Goal: Task Accomplishment & Management: Complete application form

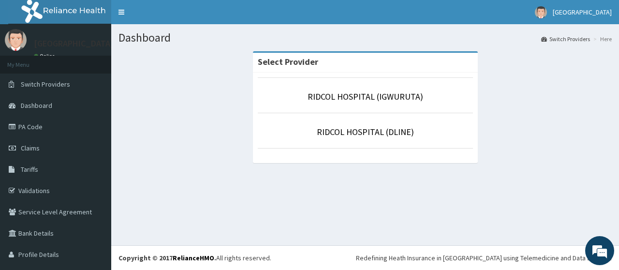
click at [353, 102] on p "RIDCOL HOSPITAL (IGWURUTA)" at bounding box center [365, 96] width 215 height 13
click at [354, 99] on link "RIDCOL HOSPITAL (IGWURUTA)" at bounding box center [366, 96] width 116 height 11
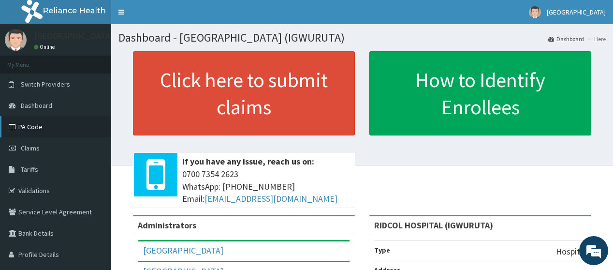
click at [36, 126] on link "PA Code" at bounding box center [55, 126] width 111 height 21
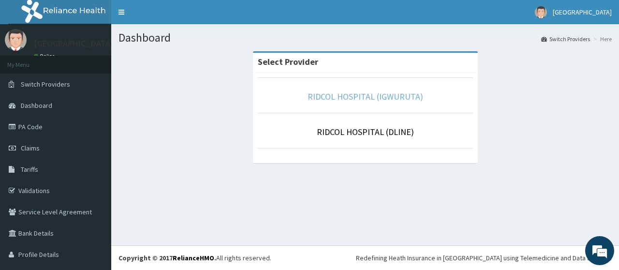
click at [334, 98] on link "RIDCOL HOSPITAL (IGWURUTA)" at bounding box center [366, 96] width 116 height 11
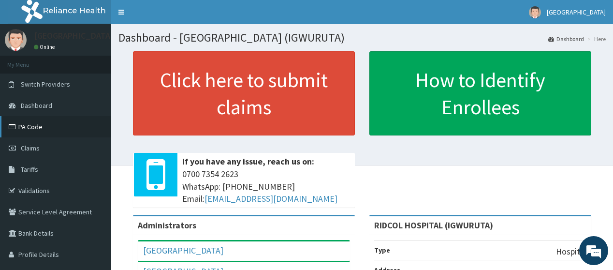
click at [46, 127] on link "PA Code" at bounding box center [55, 126] width 111 height 21
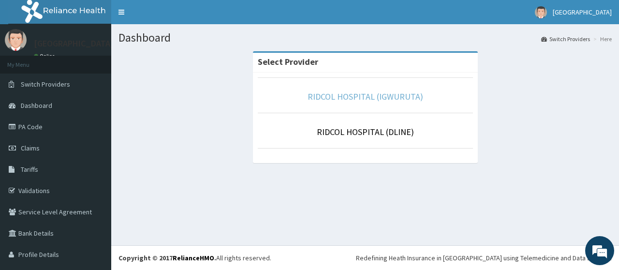
click at [363, 97] on link "RIDCOL HOSPITAL (IGWURUTA)" at bounding box center [366, 96] width 116 height 11
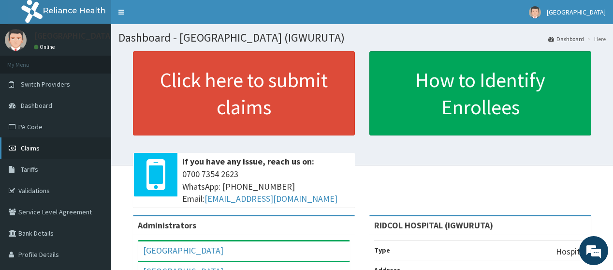
click at [45, 149] on link "Claims" at bounding box center [55, 147] width 111 height 21
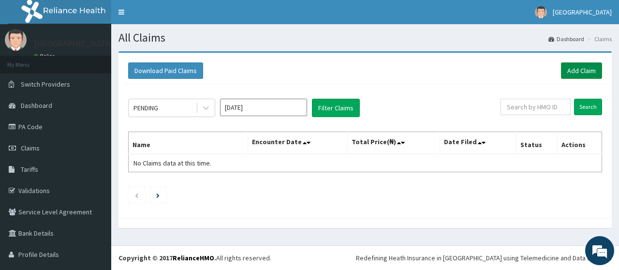
click at [567, 70] on link "Add Claim" at bounding box center [581, 70] width 41 height 16
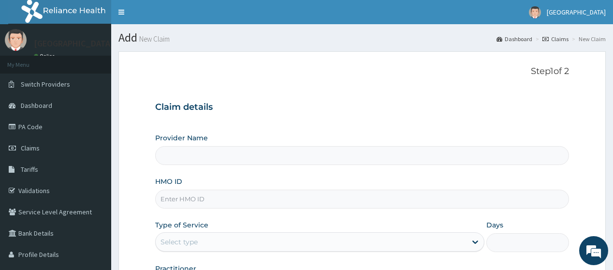
type input "RIDCOL HOSPITAL (IGWURUTA)"
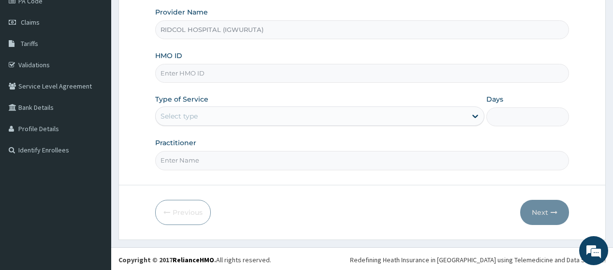
click at [244, 78] on input "HMO ID" at bounding box center [362, 73] width 414 height 19
paste input "cyu/10046/e"
type input "CYU/10046/E"
click at [223, 118] on div "Select type" at bounding box center [311, 115] width 311 height 15
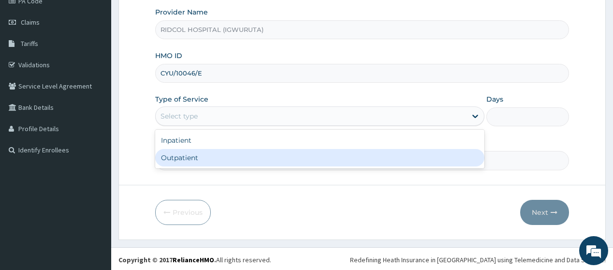
click at [213, 161] on div "Outpatient" at bounding box center [319, 157] width 329 height 17
type input "1"
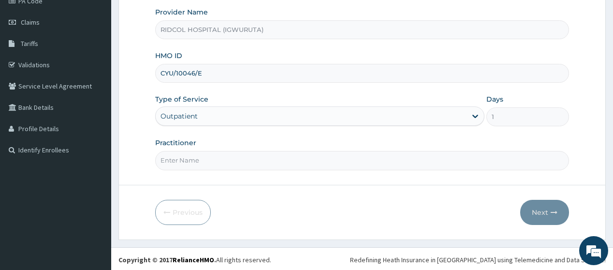
click at [215, 155] on input "Practitioner" at bounding box center [362, 160] width 414 height 19
type input "DR HAMMED G. ADEKOLA"
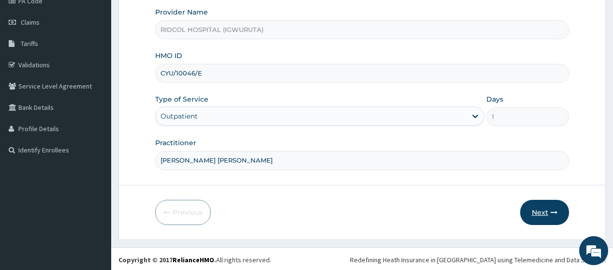
click at [539, 204] on button "Next" at bounding box center [545, 212] width 49 height 25
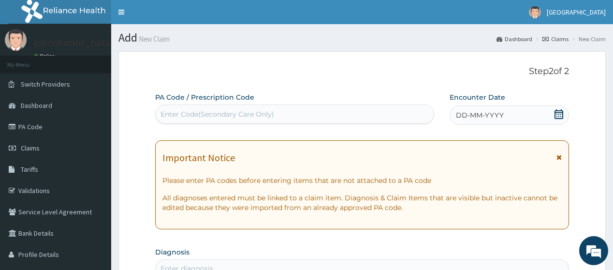
click at [269, 114] on div "Enter Code(Secondary Care Only)" at bounding box center [218, 114] width 114 height 10
paste input "PA/435092"
type input "PA/435092"
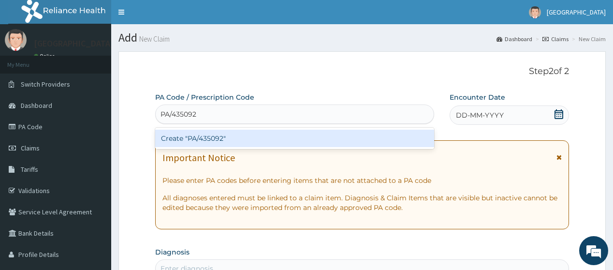
click at [270, 137] on div "Create "PA/435092"" at bounding box center [294, 138] width 279 height 17
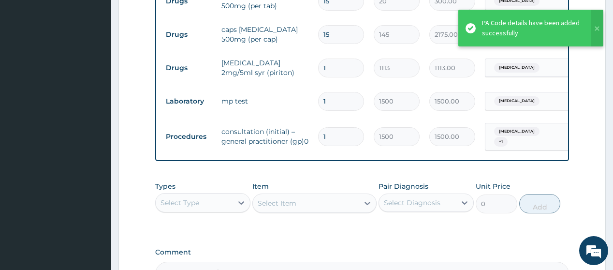
scroll to position [556, 0]
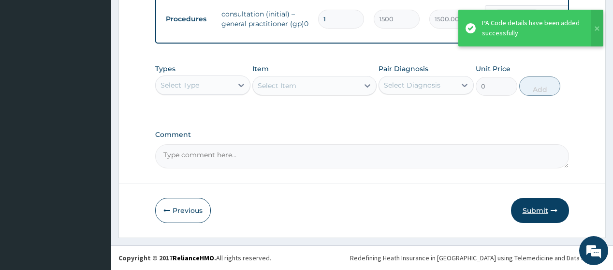
click at [557, 218] on button "Submit" at bounding box center [540, 210] width 58 height 25
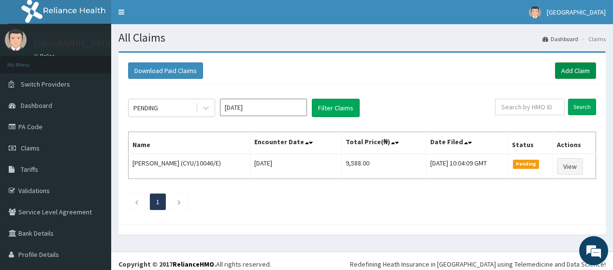
click at [568, 69] on link "Add Claim" at bounding box center [575, 70] width 41 height 16
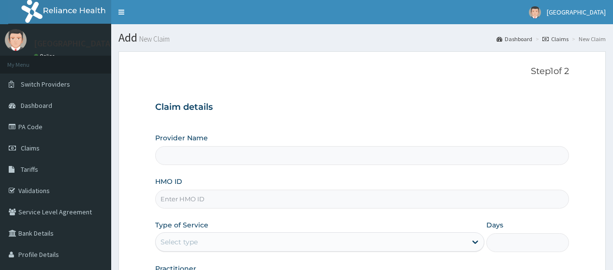
click at [239, 205] on input "HMO ID" at bounding box center [362, 199] width 414 height 19
type input "RIDCOL HOSPITAL (IGWURUTA)"
paste input "SQZ/10483/A"
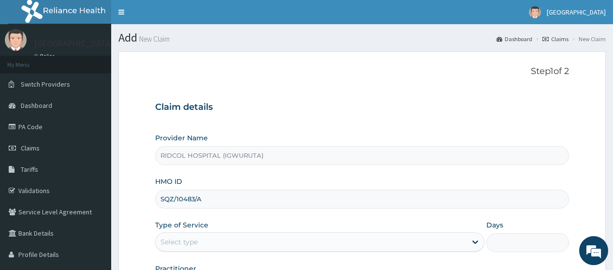
type input "SQZ/10483/A"
click at [281, 224] on div "Type of Service Select type" at bounding box center [319, 236] width 329 height 32
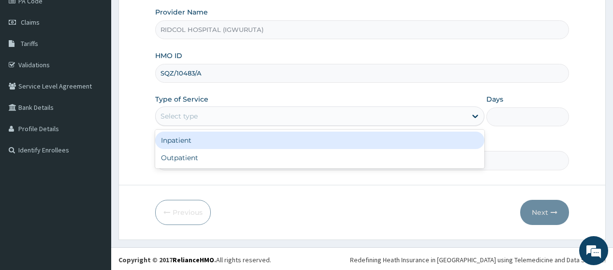
click at [337, 110] on div "Select type" at bounding box center [311, 115] width 311 height 15
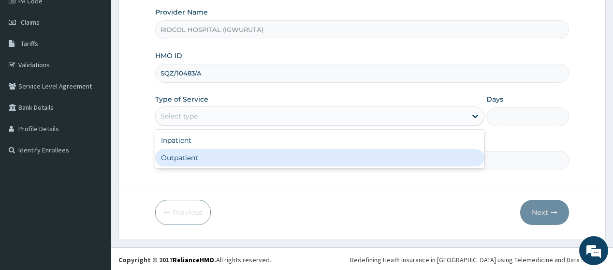
click at [344, 156] on div "Outpatient" at bounding box center [319, 157] width 329 height 17
type input "1"
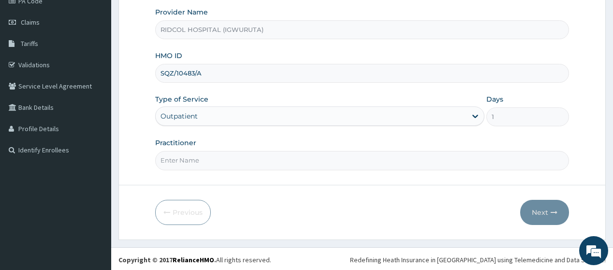
scroll to position [0, 0]
click at [321, 162] on input "Practitioner" at bounding box center [362, 160] width 414 height 19
type input "DR HAMMED"
click at [538, 205] on button "Next" at bounding box center [545, 212] width 49 height 25
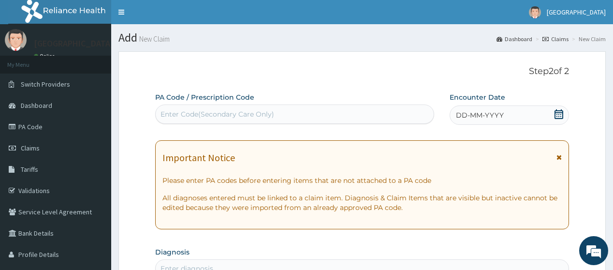
click at [306, 112] on div "Enter Code(Secondary Care Only)" at bounding box center [295, 113] width 278 height 15
paste input "PA/AD8BD6"
type input "PA/AD8BD6"
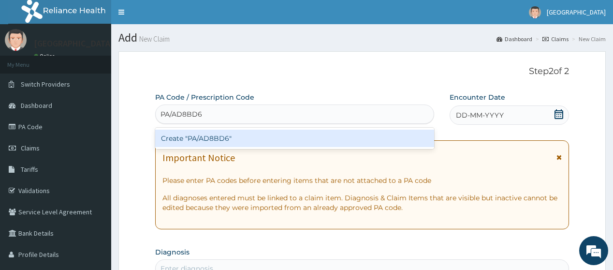
click at [344, 143] on div "Create "PA/AD8BD6"" at bounding box center [294, 138] width 279 height 17
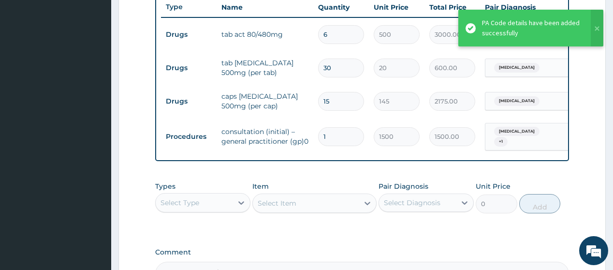
scroll to position [490, 0]
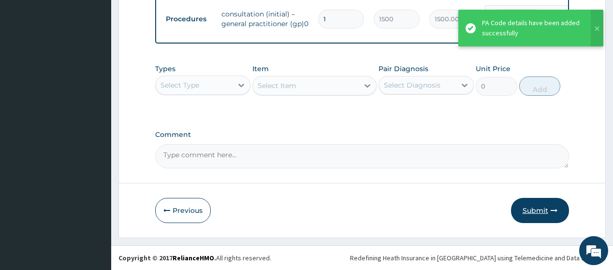
click at [532, 213] on button "Submit" at bounding box center [540, 210] width 58 height 25
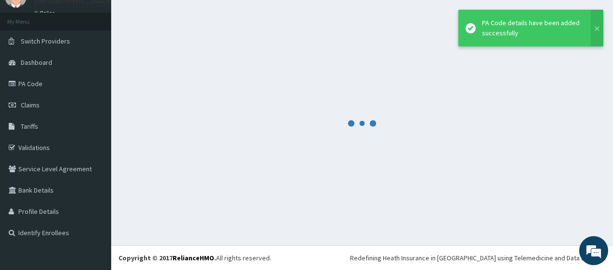
scroll to position [43, 0]
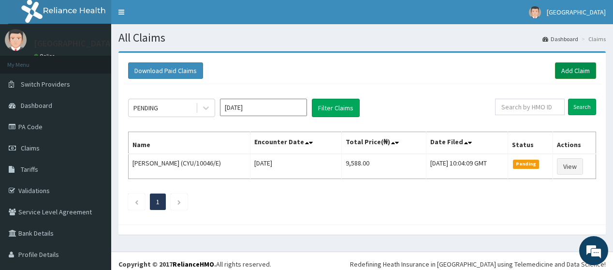
click at [580, 70] on link "Add Claim" at bounding box center [575, 70] width 41 height 16
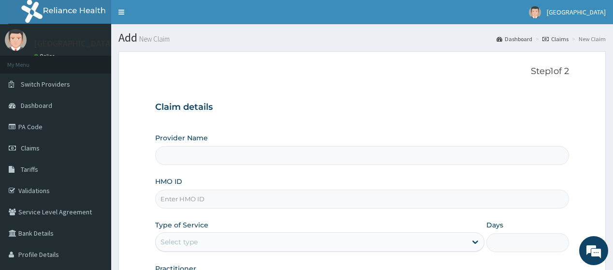
click at [294, 204] on input "HMO ID" at bounding box center [362, 199] width 414 height 19
paste input "sfl/10046/b"
type input "sfl/10046/b"
type input "RIDCOL HOSPITAL (IGWURUTA)"
type input "SFL/10046/B"
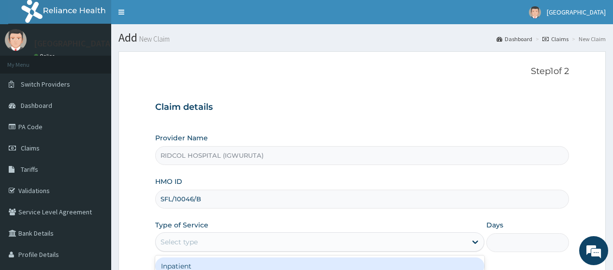
click at [224, 244] on div "Select type" at bounding box center [311, 241] width 311 height 15
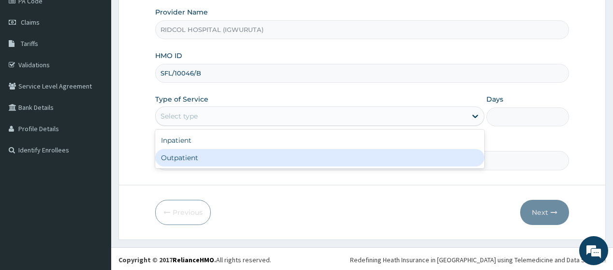
click at [377, 164] on div "Outpatient" at bounding box center [319, 157] width 329 height 17
type input "1"
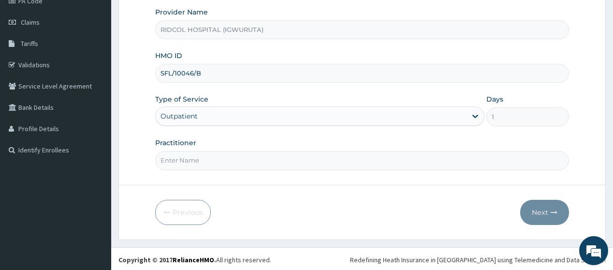
click at [343, 156] on input "Practitioner" at bounding box center [362, 160] width 414 height 19
type input "DR HAMMED"
click at [542, 209] on button "Next" at bounding box center [545, 212] width 49 height 25
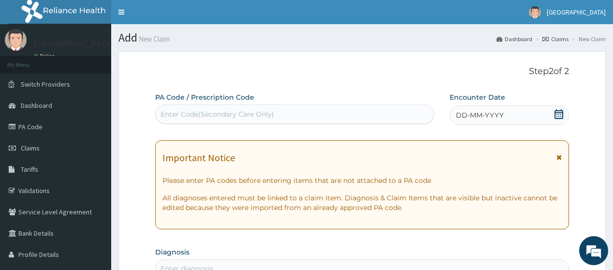
click at [278, 119] on div "Enter Code(Secondary Care Only)" at bounding box center [295, 113] width 278 height 15
paste input "PA/2B3614"
type input "PA/2B3614"
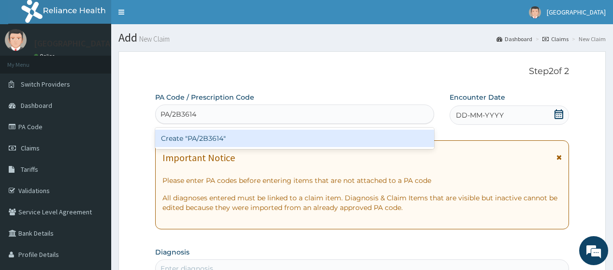
click at [312, 135] on div "Create "PA/2B3614"" at bounding box center [294, 138] width 279 height 17
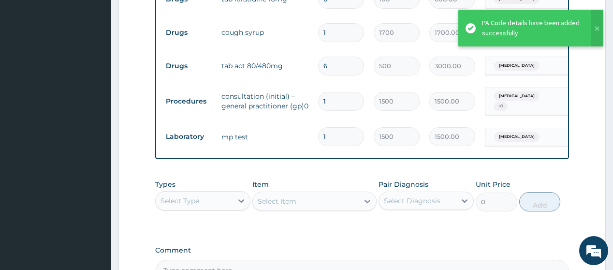
scroll to position [556, 0]
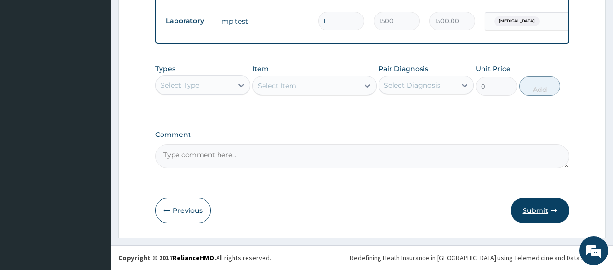
click at [539, 210] on button "Submit" at bounding box center [540, 210] width 58 height 25
